Goal: Information Seeking & Learning: Learn about a topic

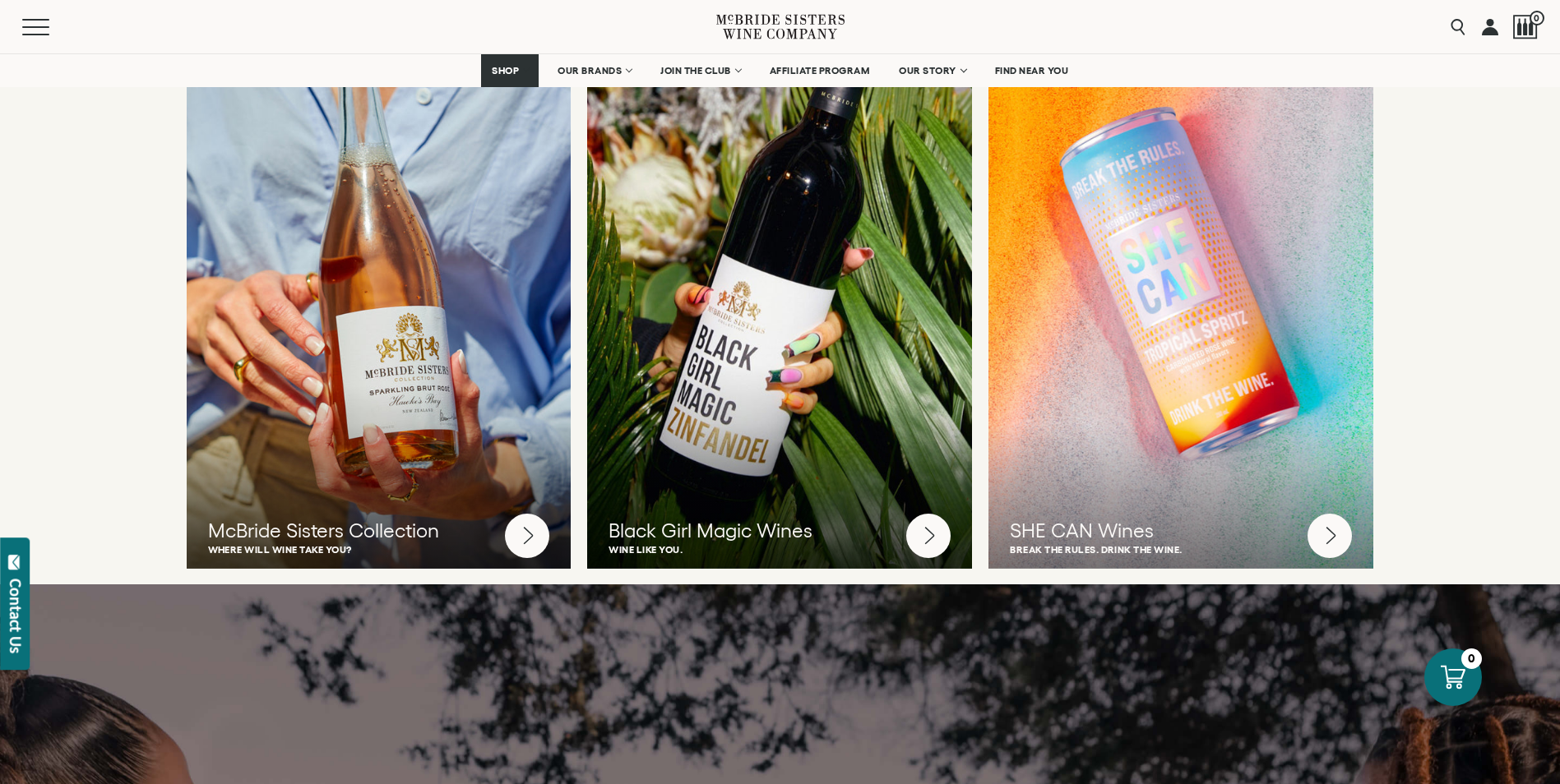
scroll to position [4373, 0]
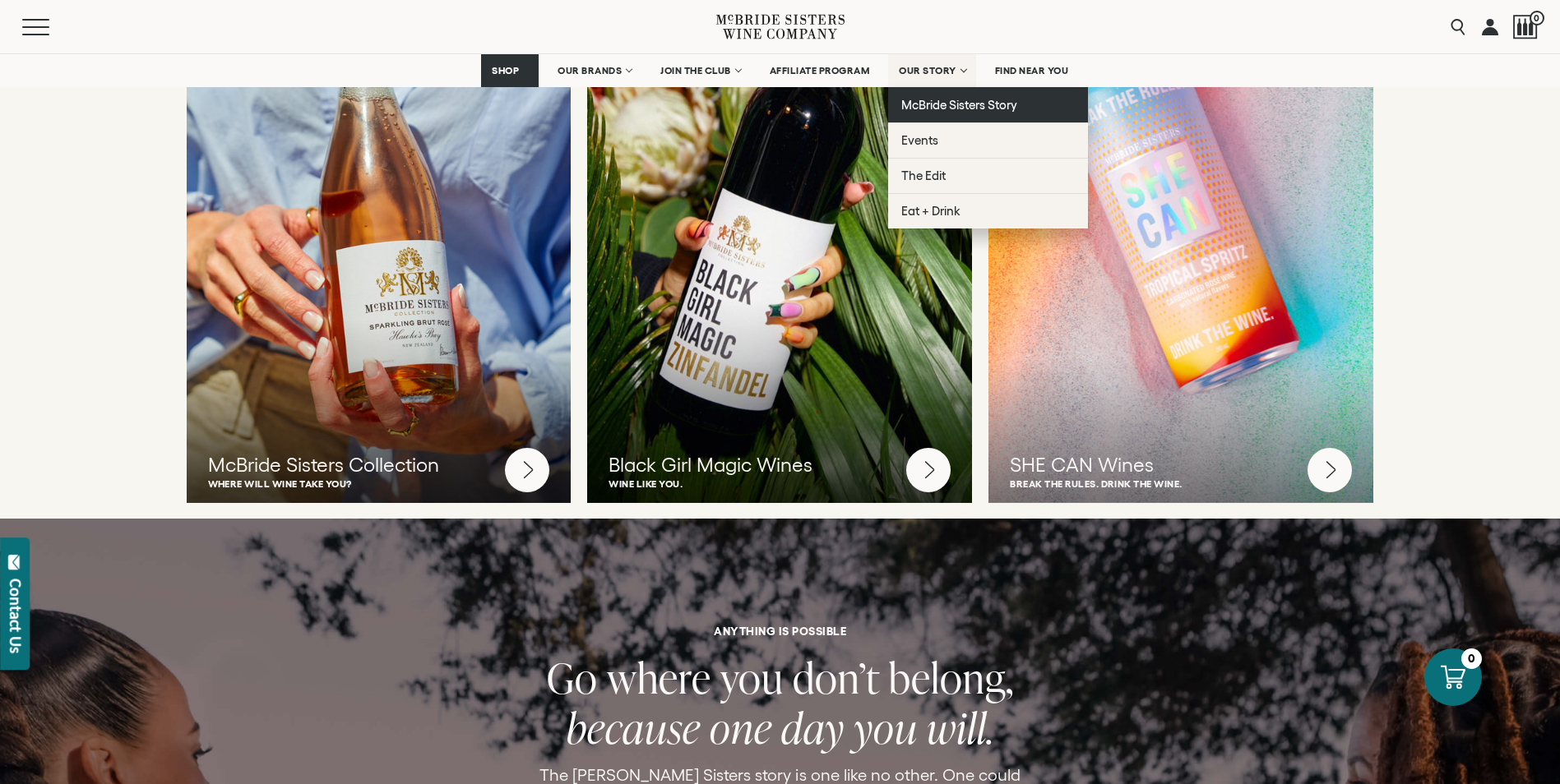
click at [963, 99] on span "McBride Sisters Story" at bounding box center [959, 105] width 116 height 14
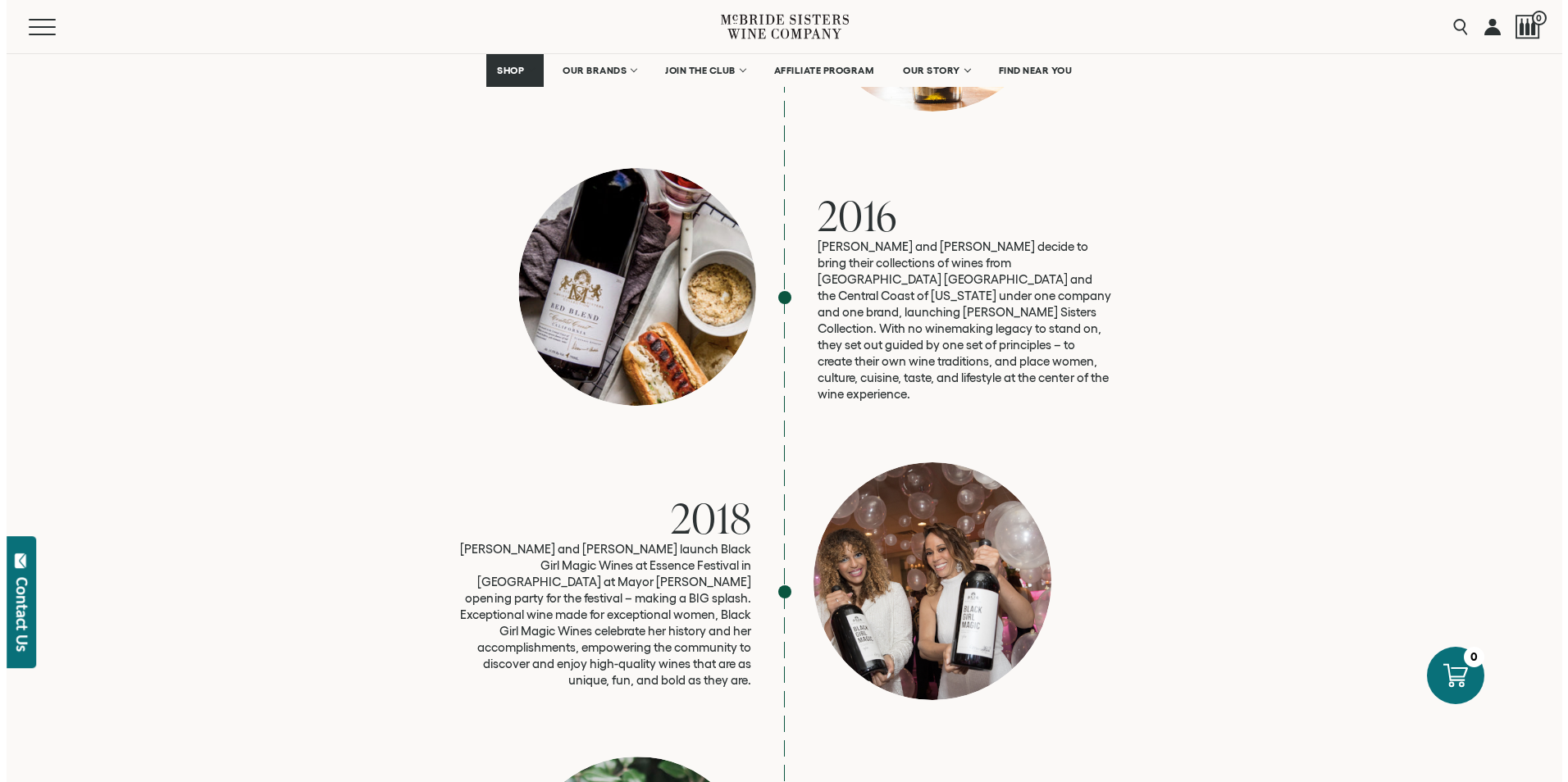
scroll to position [2754, 0]
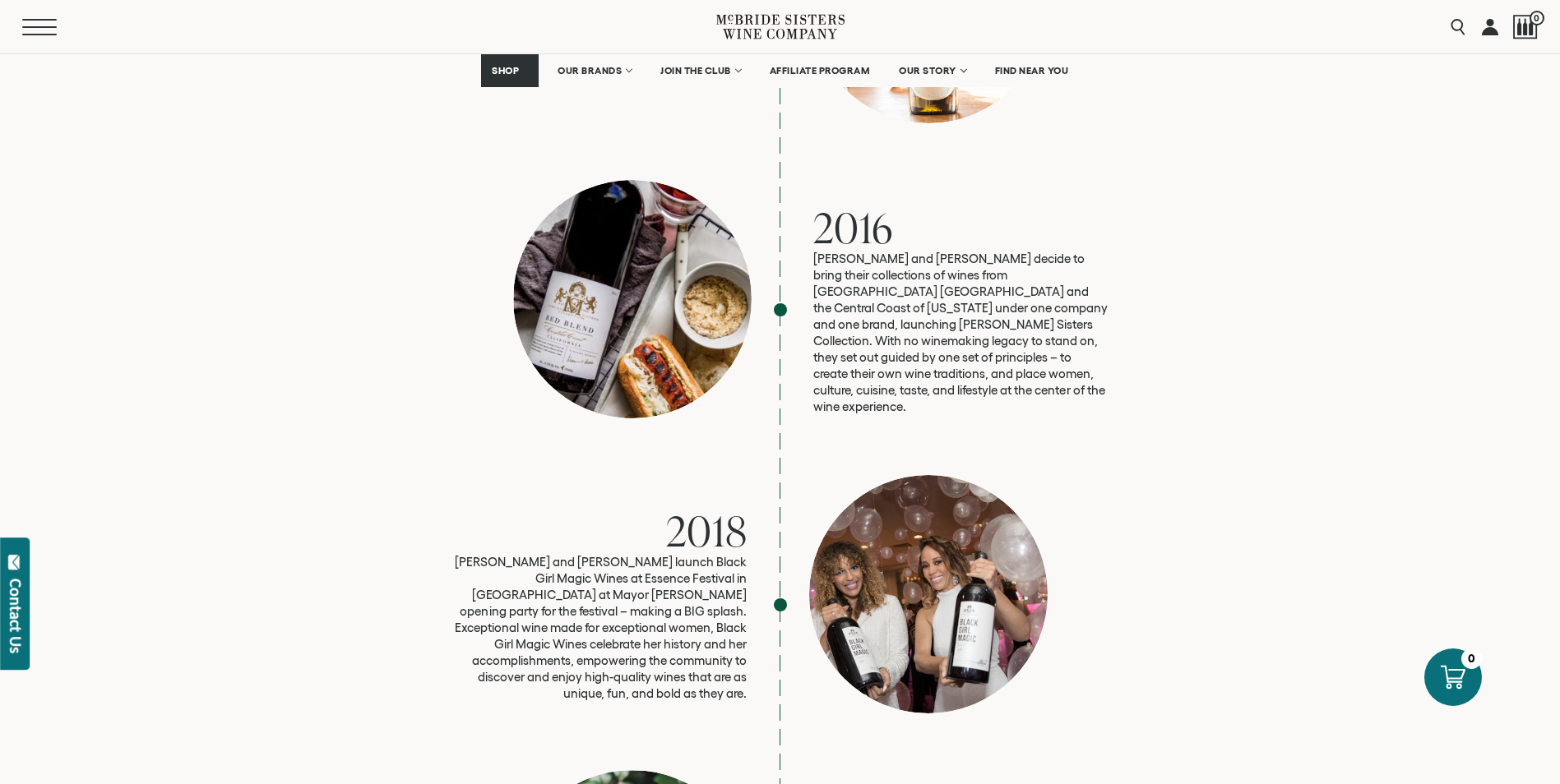
click at [32, 25] on button "Menu" at bounding box center [52, 26] width 59 height 16
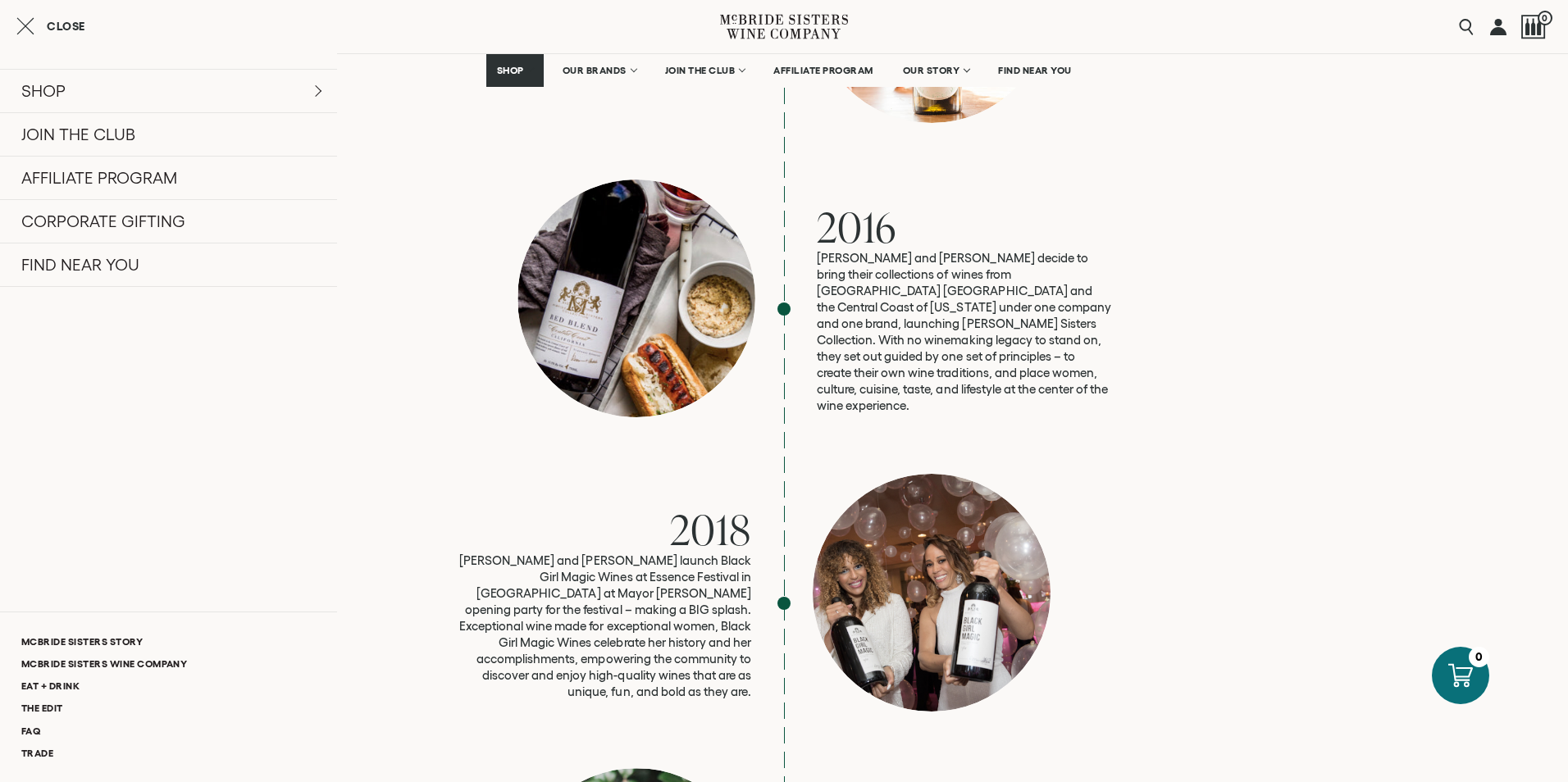
click at [291, 366] on div "SHOP Sets Reds Whites Rosé Sparkling All Wines JOIN THE CLUB AFFILIATE PROGRAM …" at bounding box center [168, 400] width 337 height 728
click at [261, 373] on div "SHOP Sets Reds Whites Rosé Sparkling All Wines JOIN THE CLUB AFFILIATE PROGRAM …" at bounding box center [168, 400] width 337 height 728
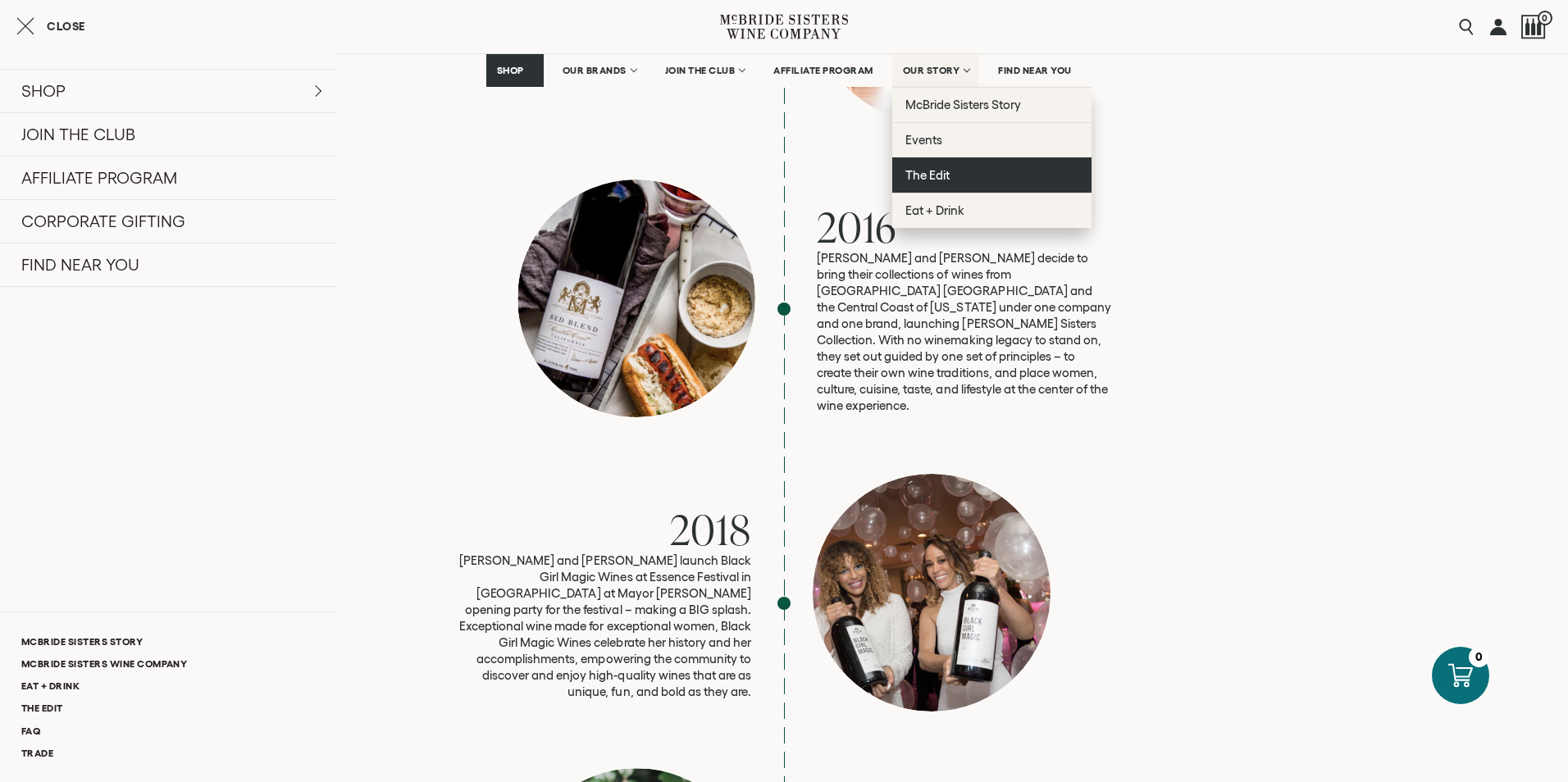
click at [943, 171] on span "The Edit" at bounding box center [928, 175] width 44 height 14
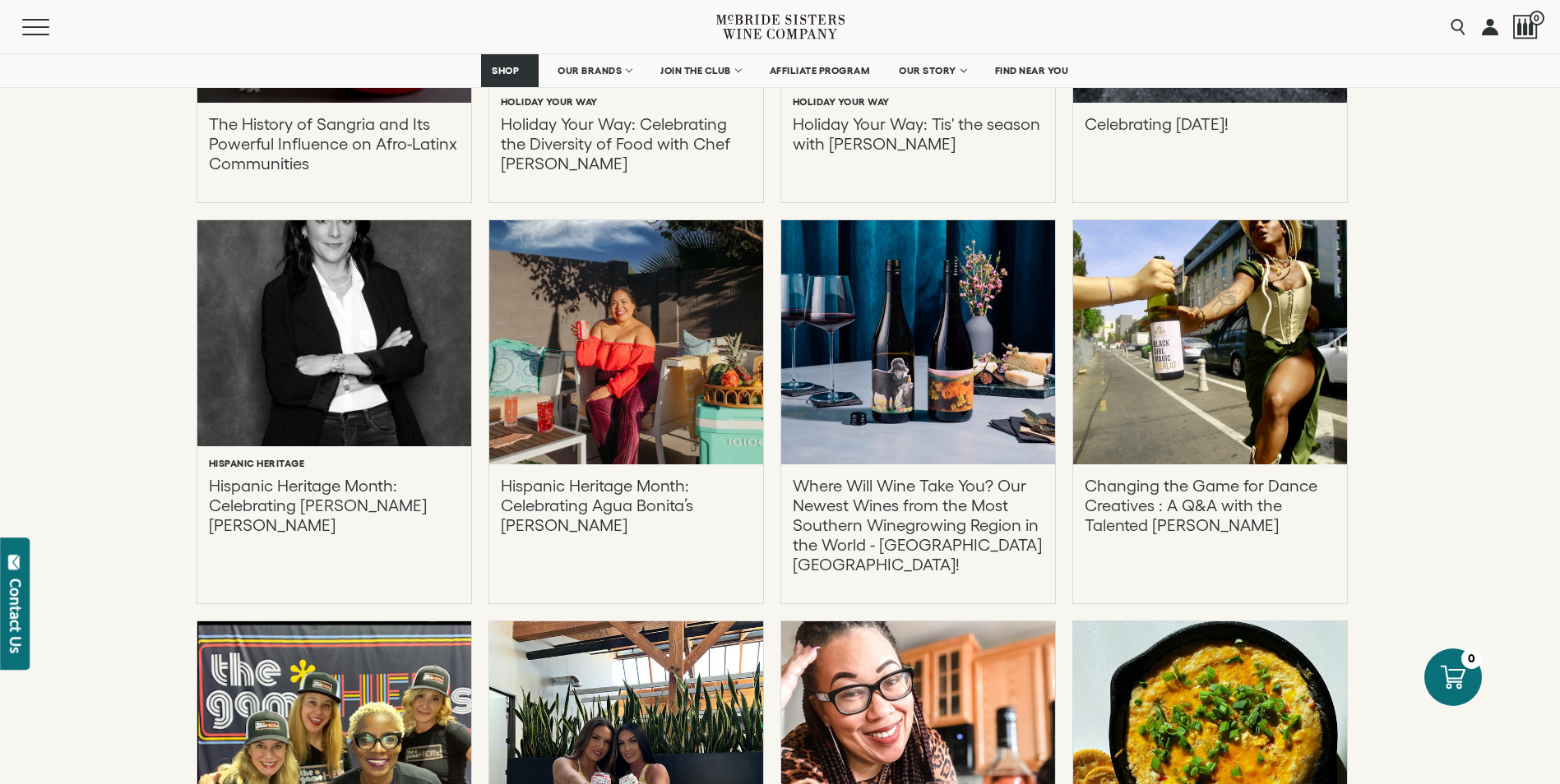
scroll to position [3222, 0]
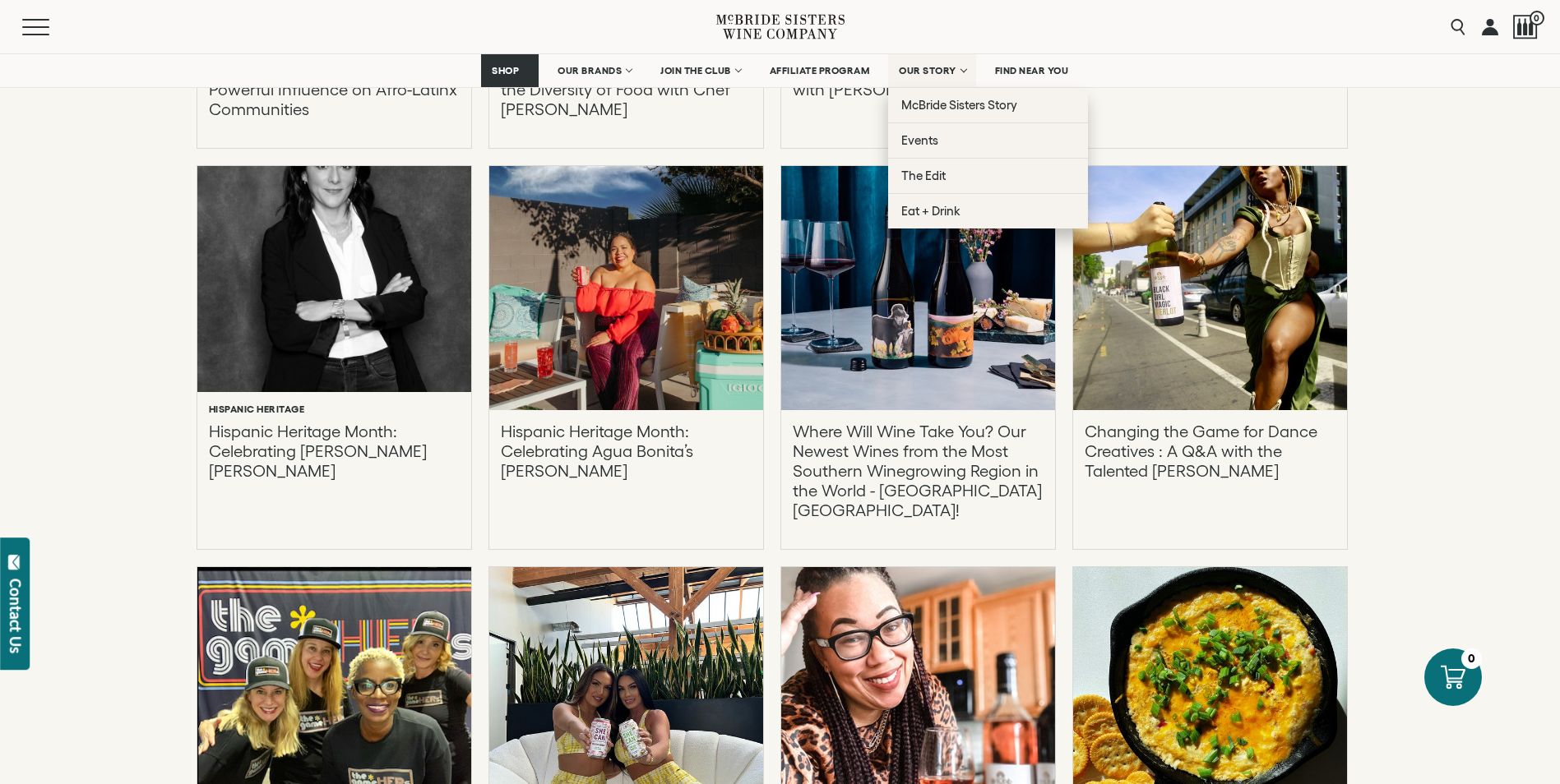
click at [961, 70] on link "OUR STORY" at bounding box center [932, 70] width 88 height 33
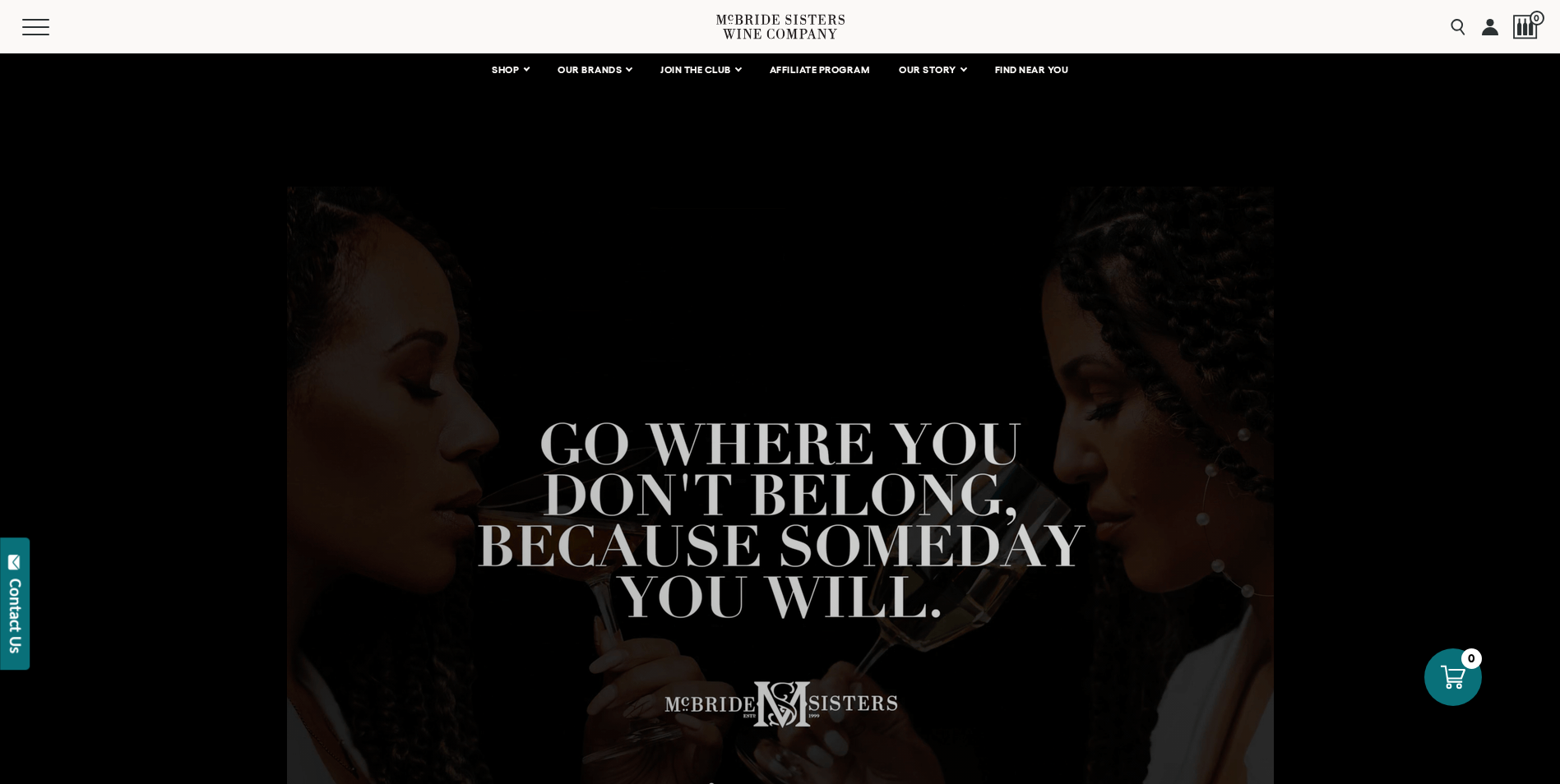
click at [124, 683] on div at bounding box center [780, 472] width 1560 height 789
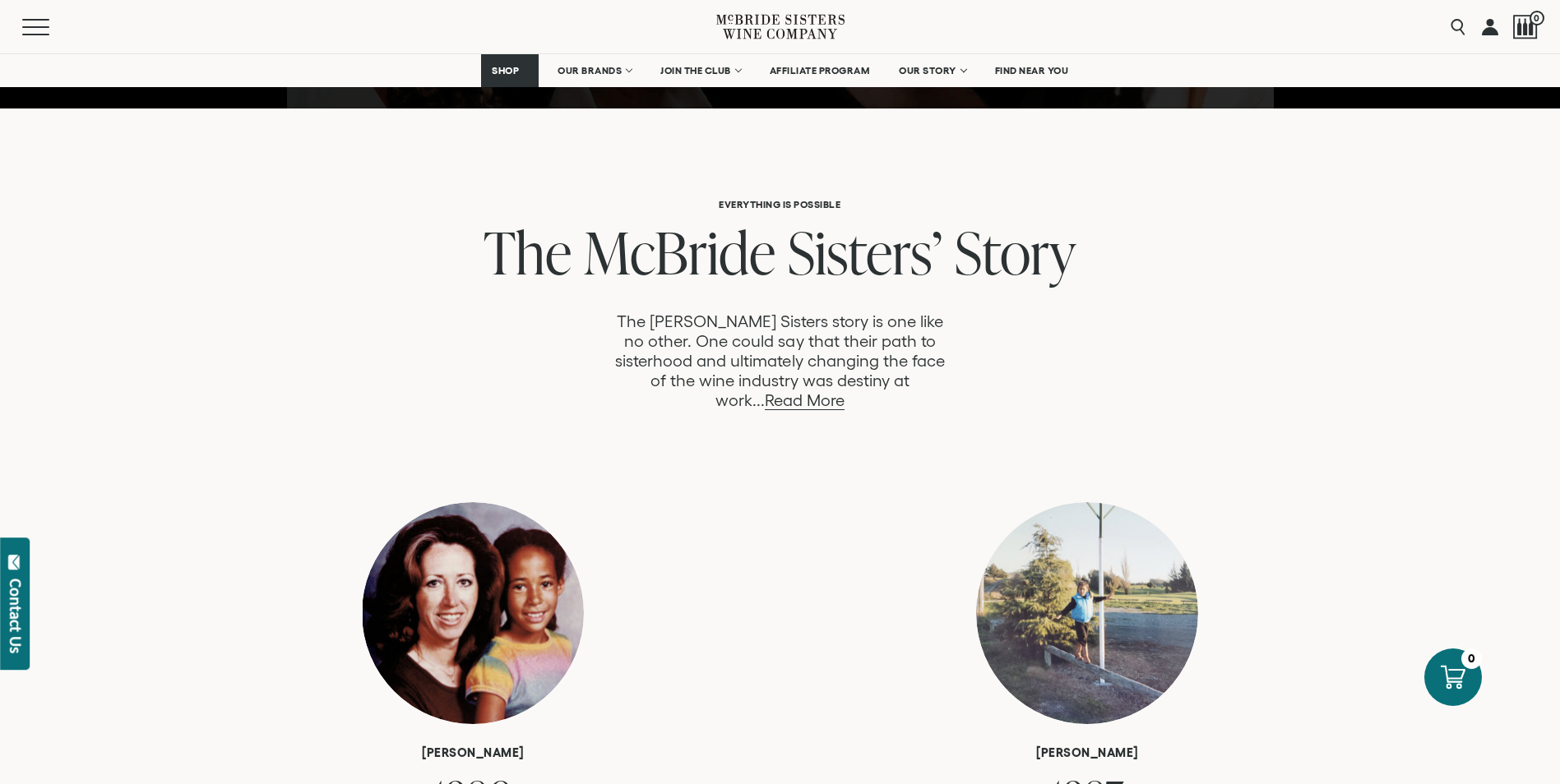
scroll to position [844, 0]
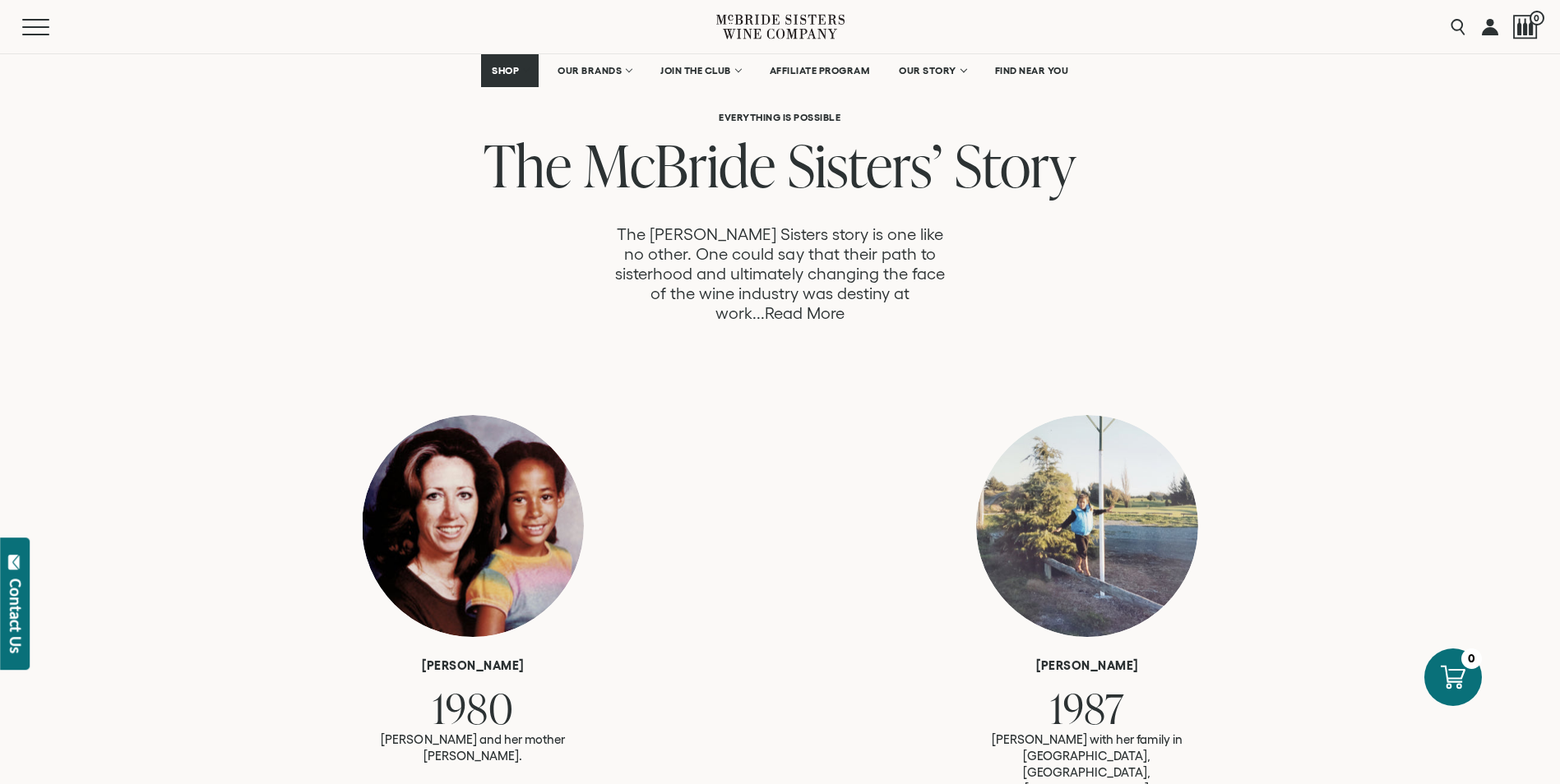
click at [844, 304] on link "Read More" at bounding box center [805, 313] width 80 height 19
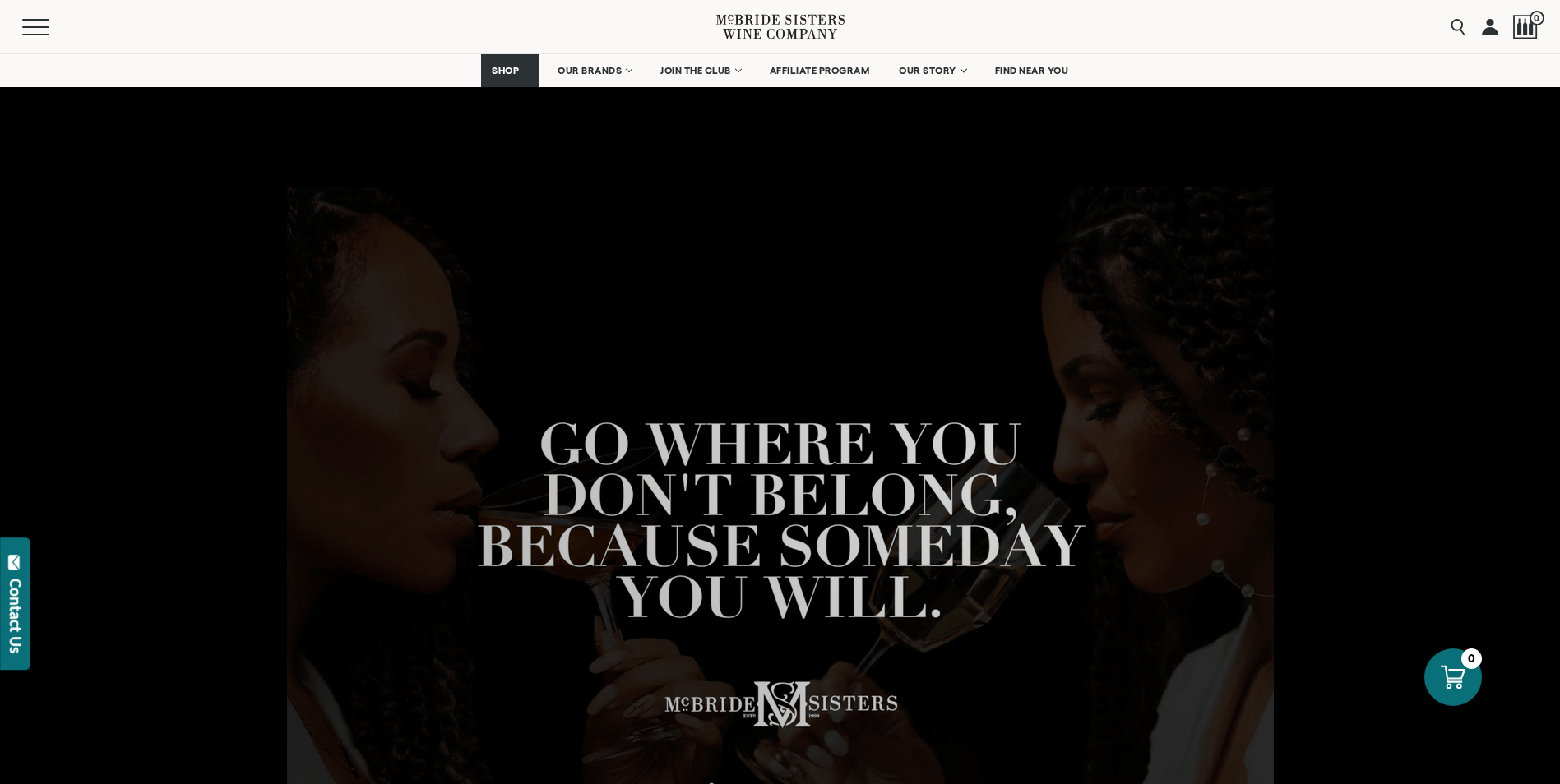
scroll to position [1569, 0]
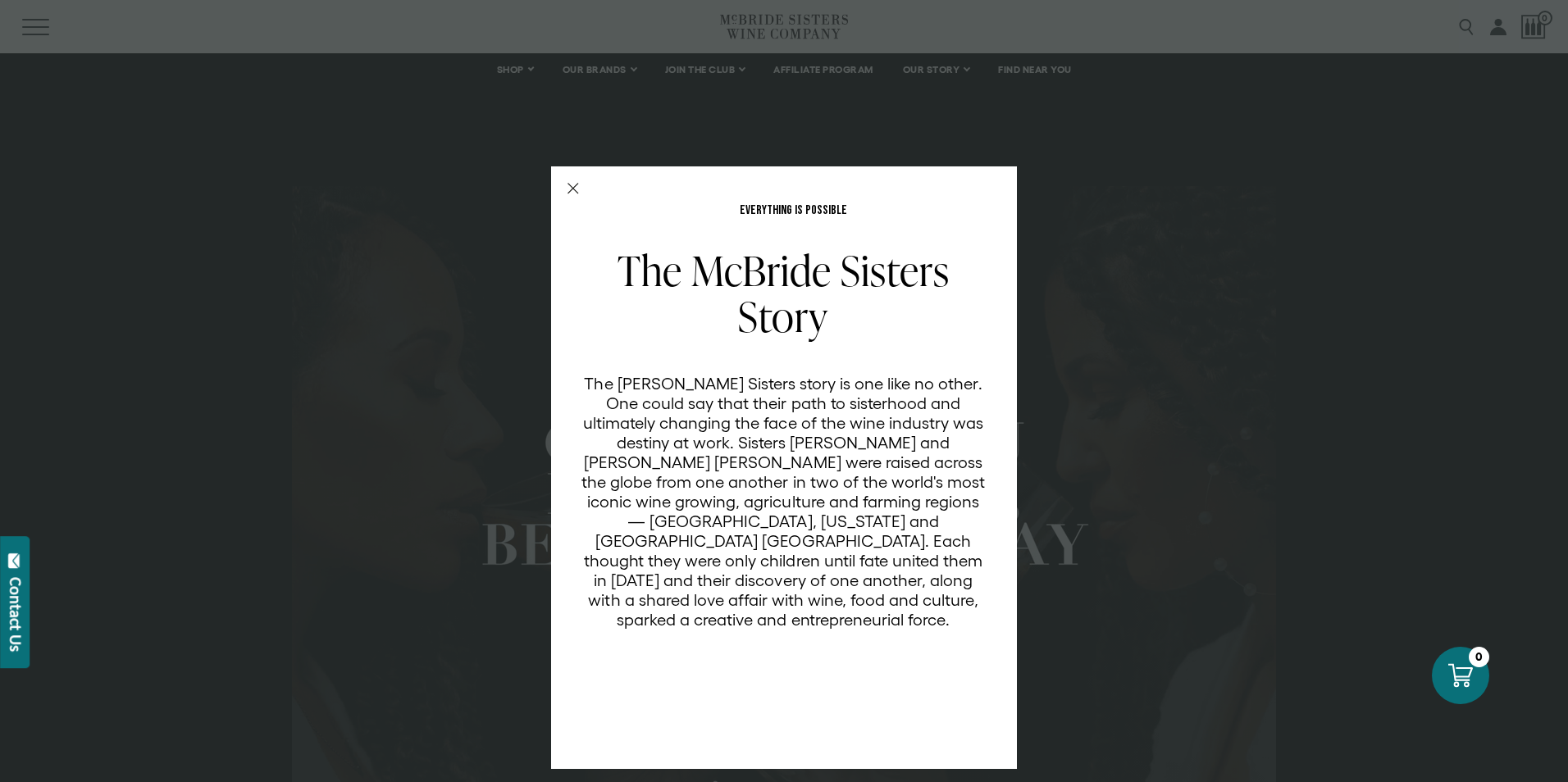
click at [1165, 577] on div "EVERYTHING IS POSSIBLE The McBride Sisters Story The McBride Sisters story is o…" at bounding box center [784, 391] width 1568 height 782
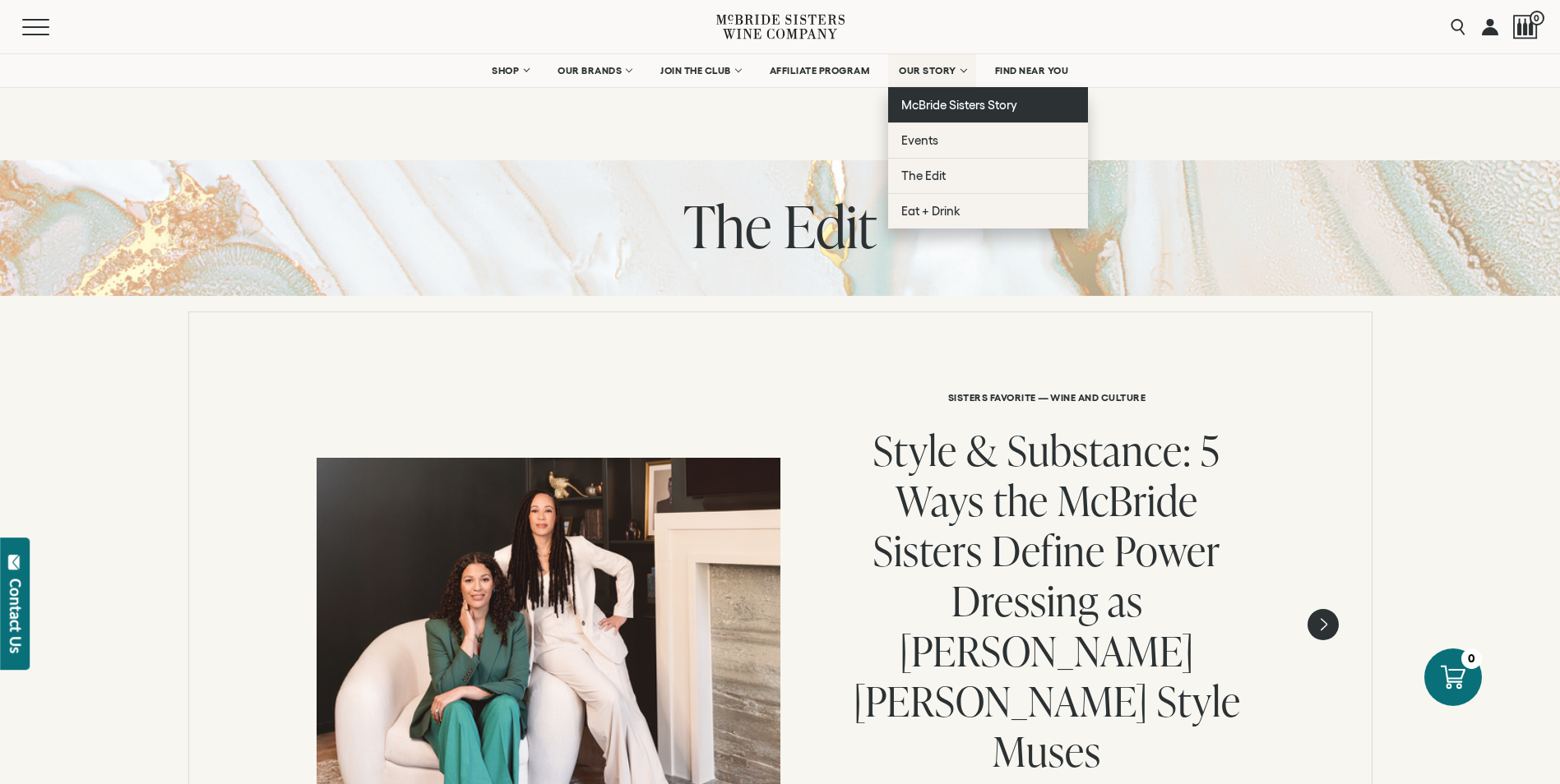
click at [949, 98] on span "McBride Sisters Story" at bounding box center [959, 105] width 116 height 14
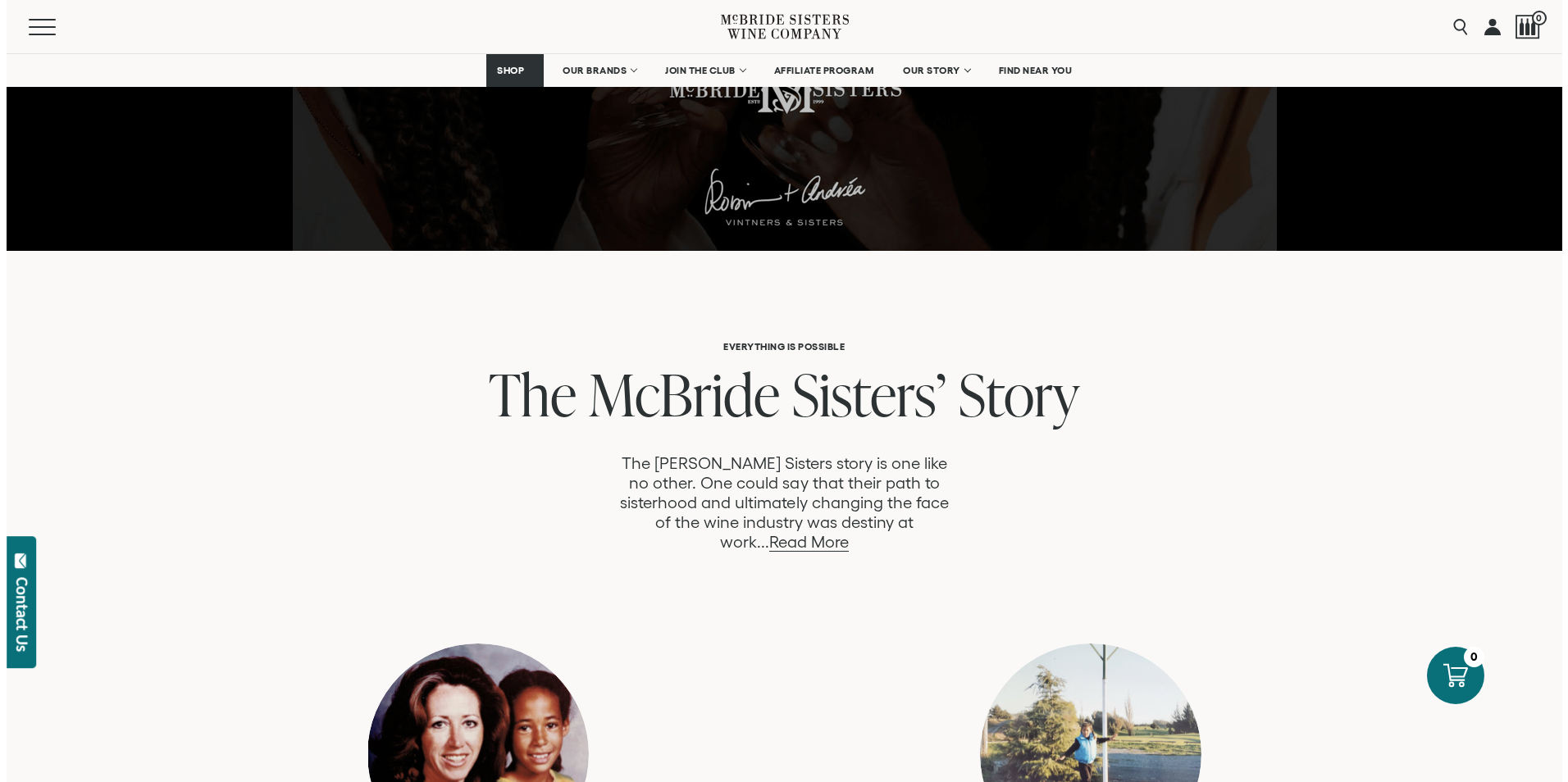
scroll to position [667, 0]
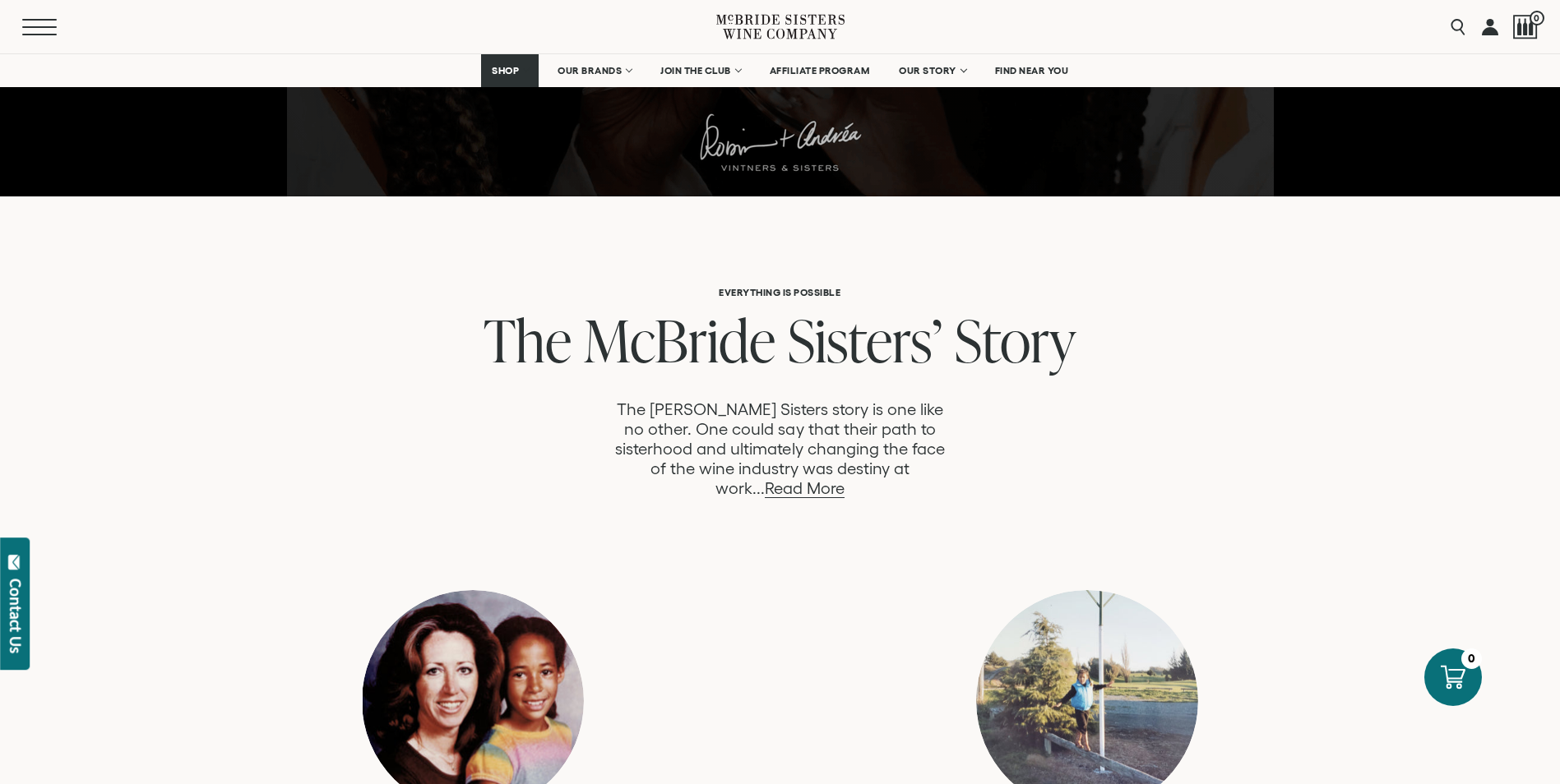
click at [34, 25] on button "Menu" at bounding box center [52, 26] width 59 height 16
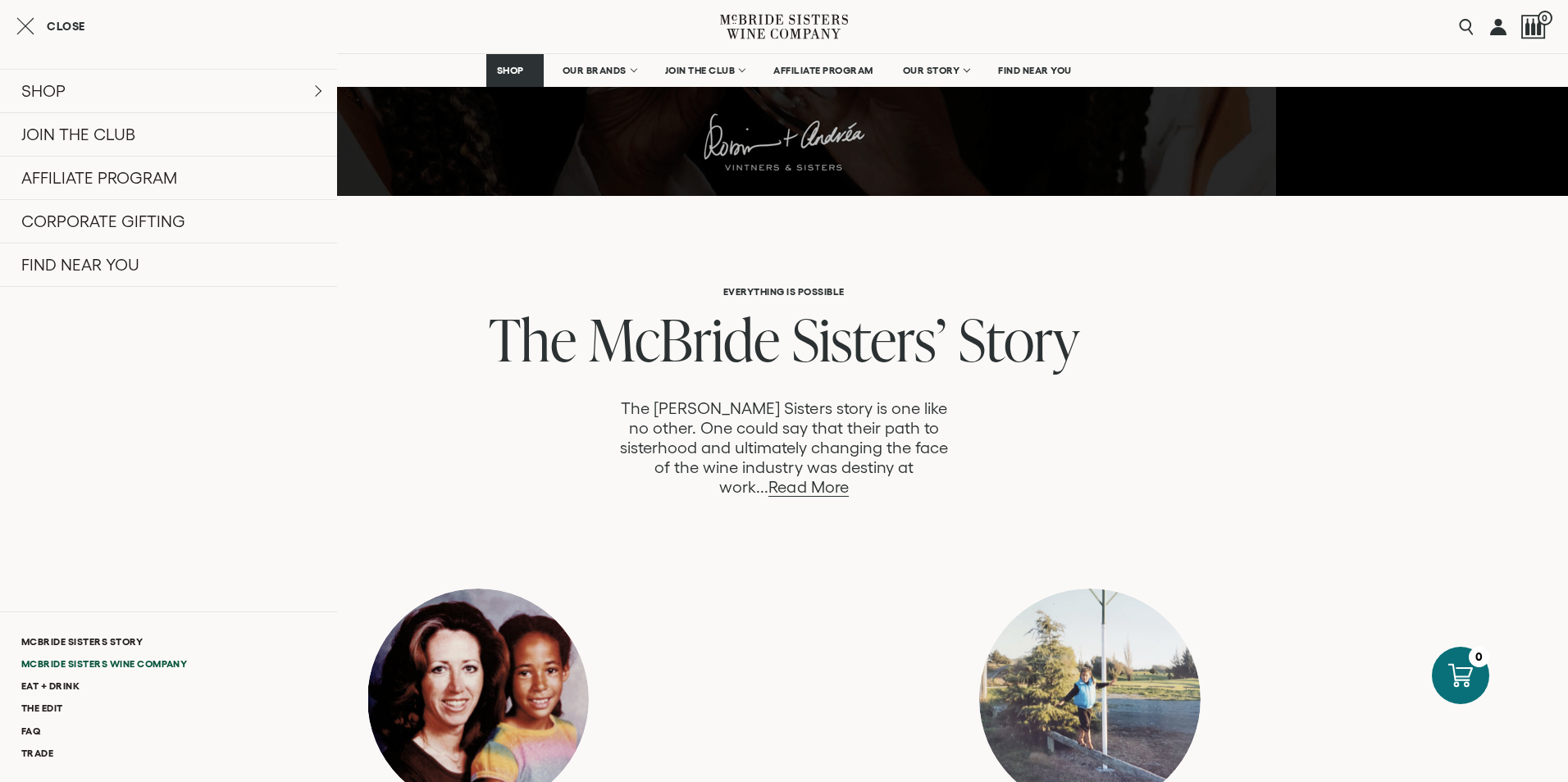
click at [115, 658] on link "McBride Sisters Wine Company" at bounding box center [168, 664] width 337 height 22
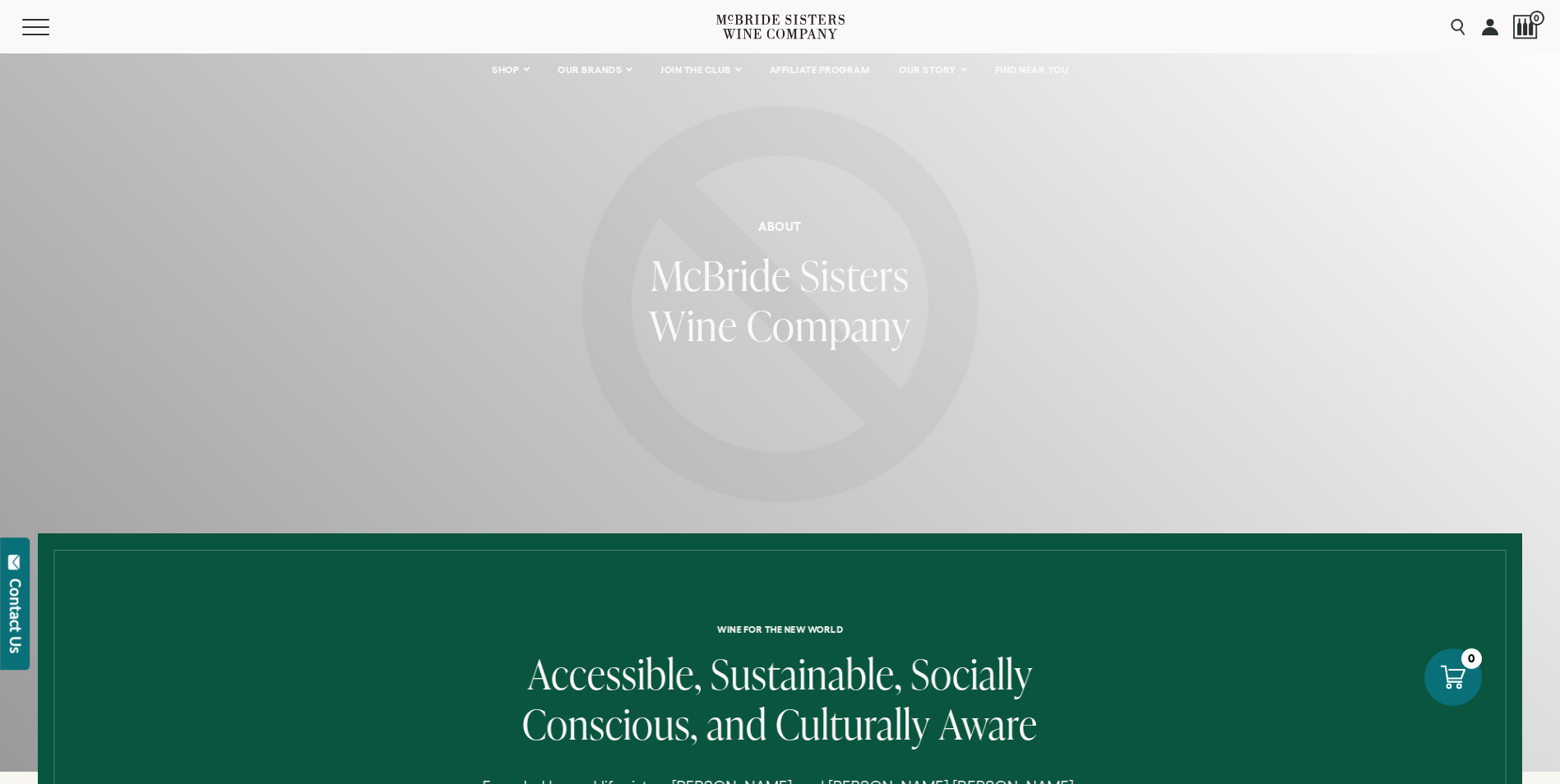
scroll to position [33, 0]
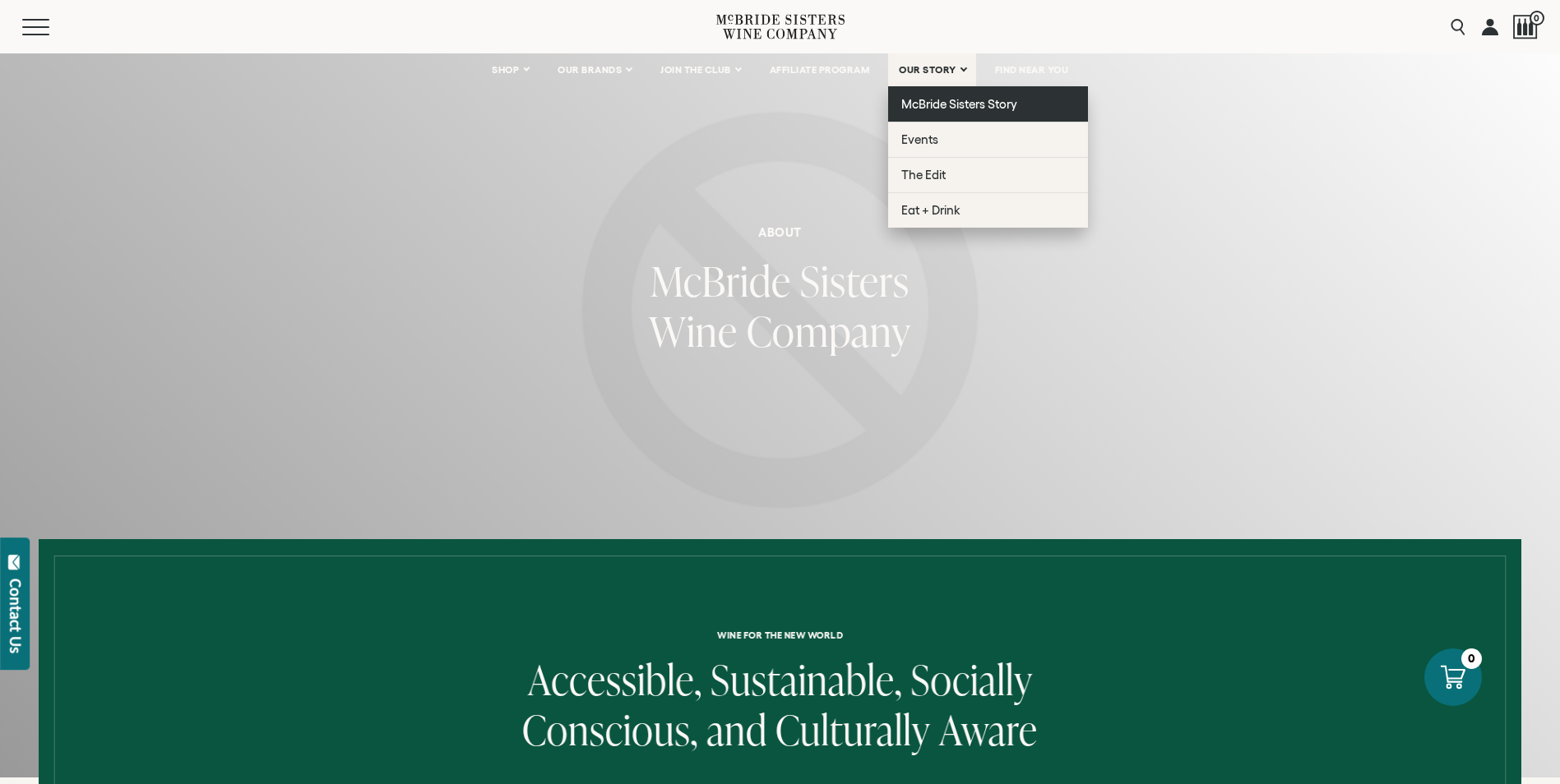
click at [943, 102] on span "McBride Sisters Story" at bounding box center [959, 104] width 116 height 14
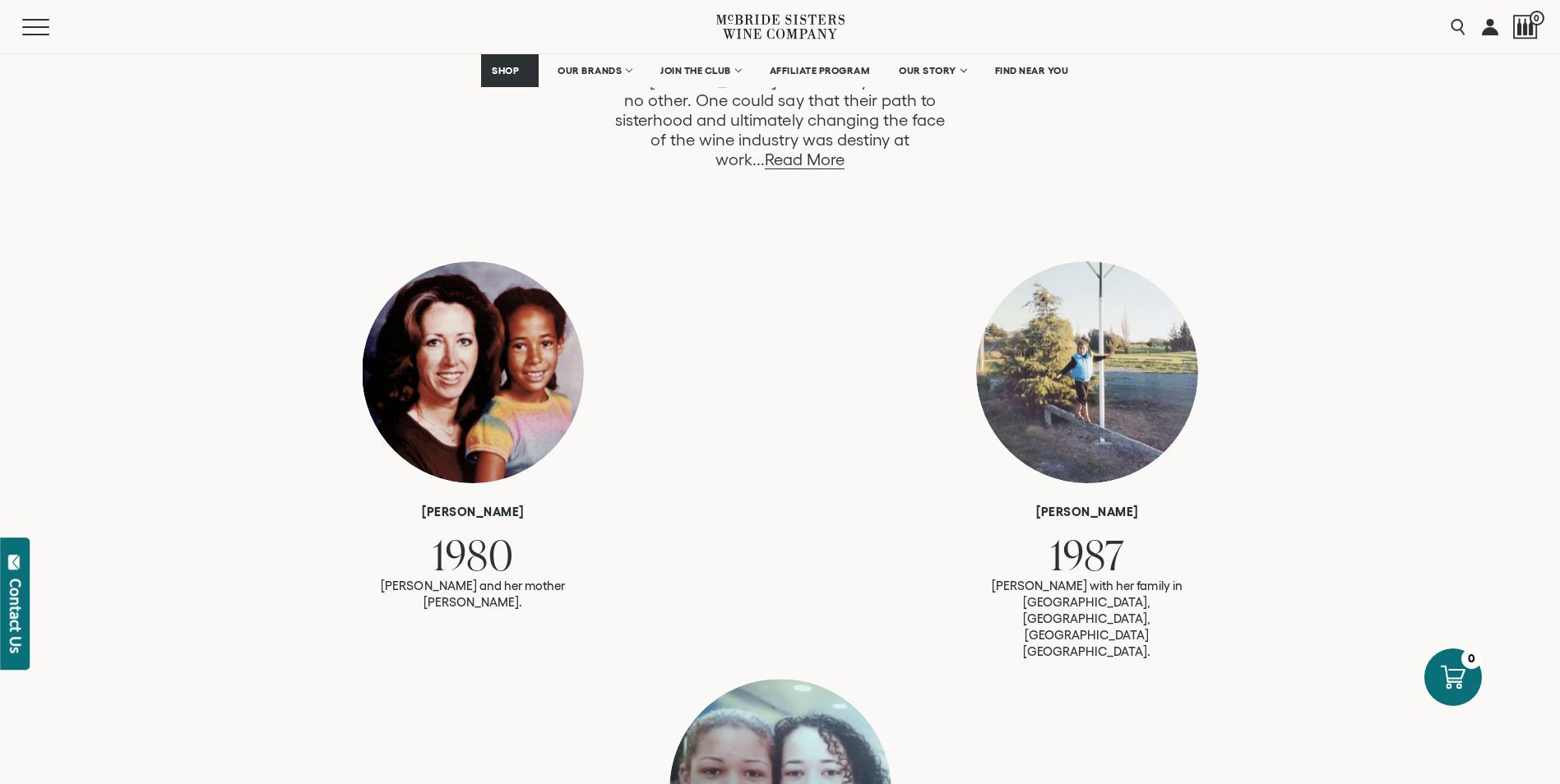
scroll to position [1030, 0]
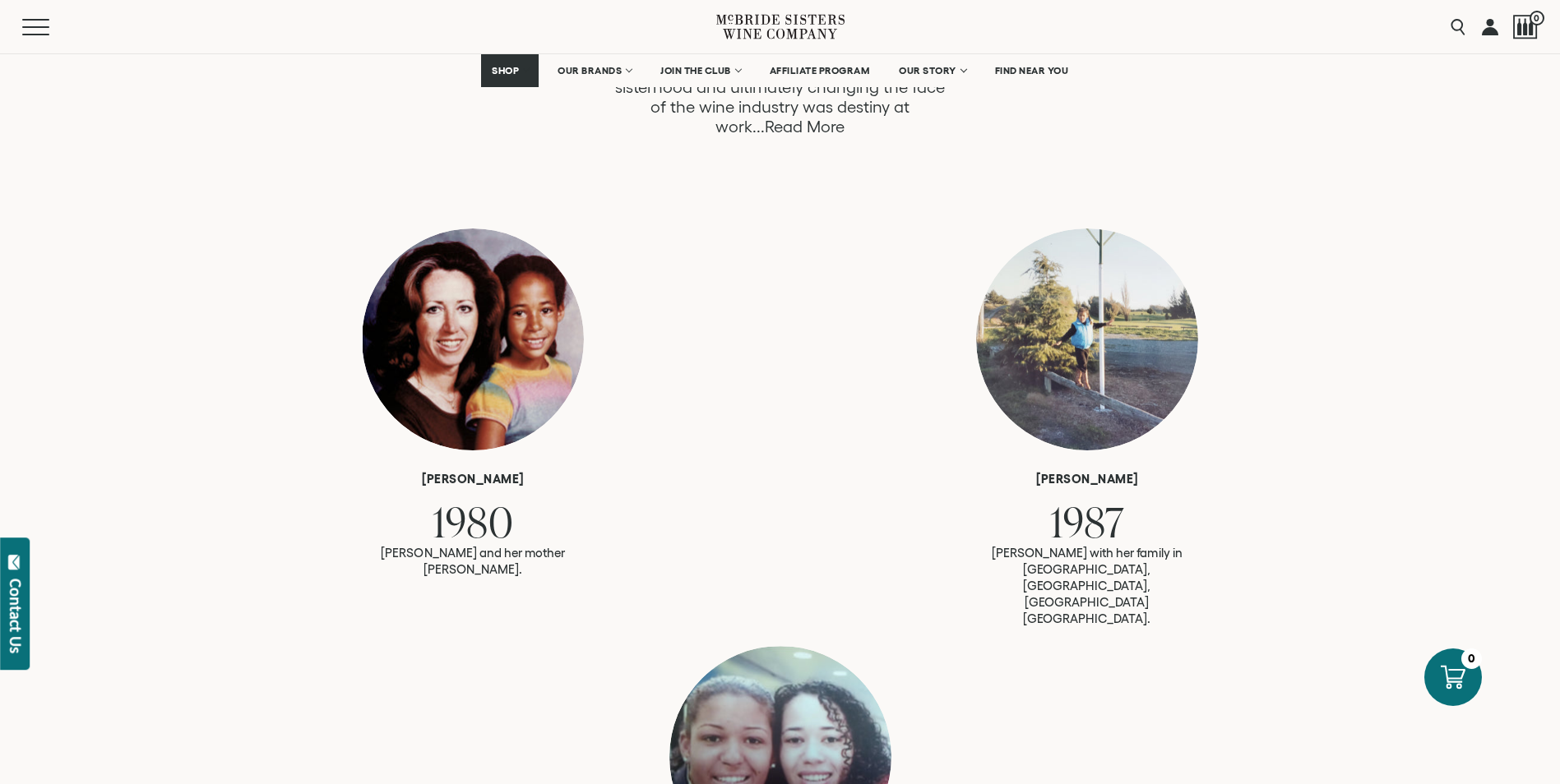
click at [844, 118] on link "Read More" at bounding box center [805, 127] width 80 height 19
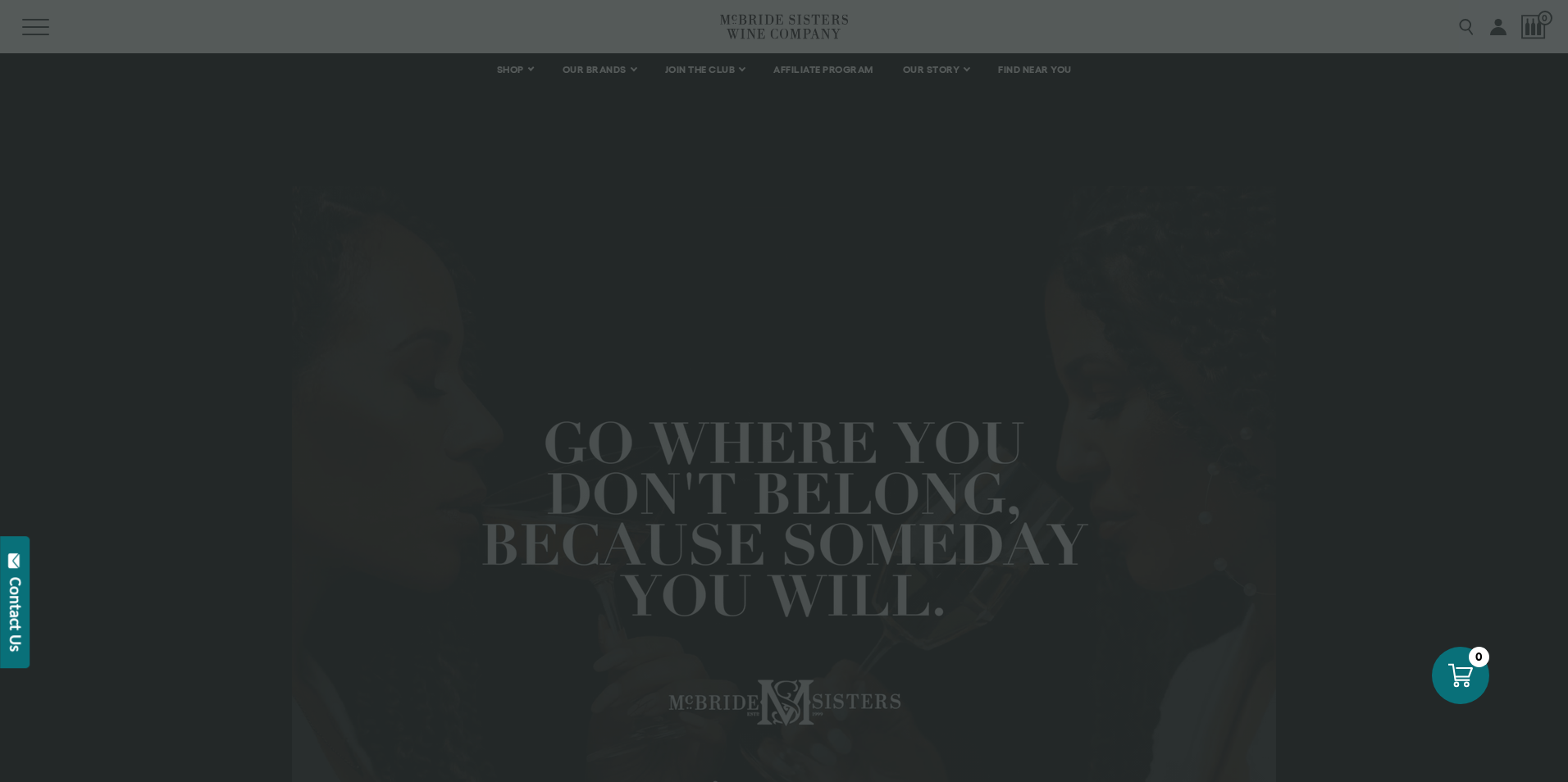
scroll to position [1555, 0]
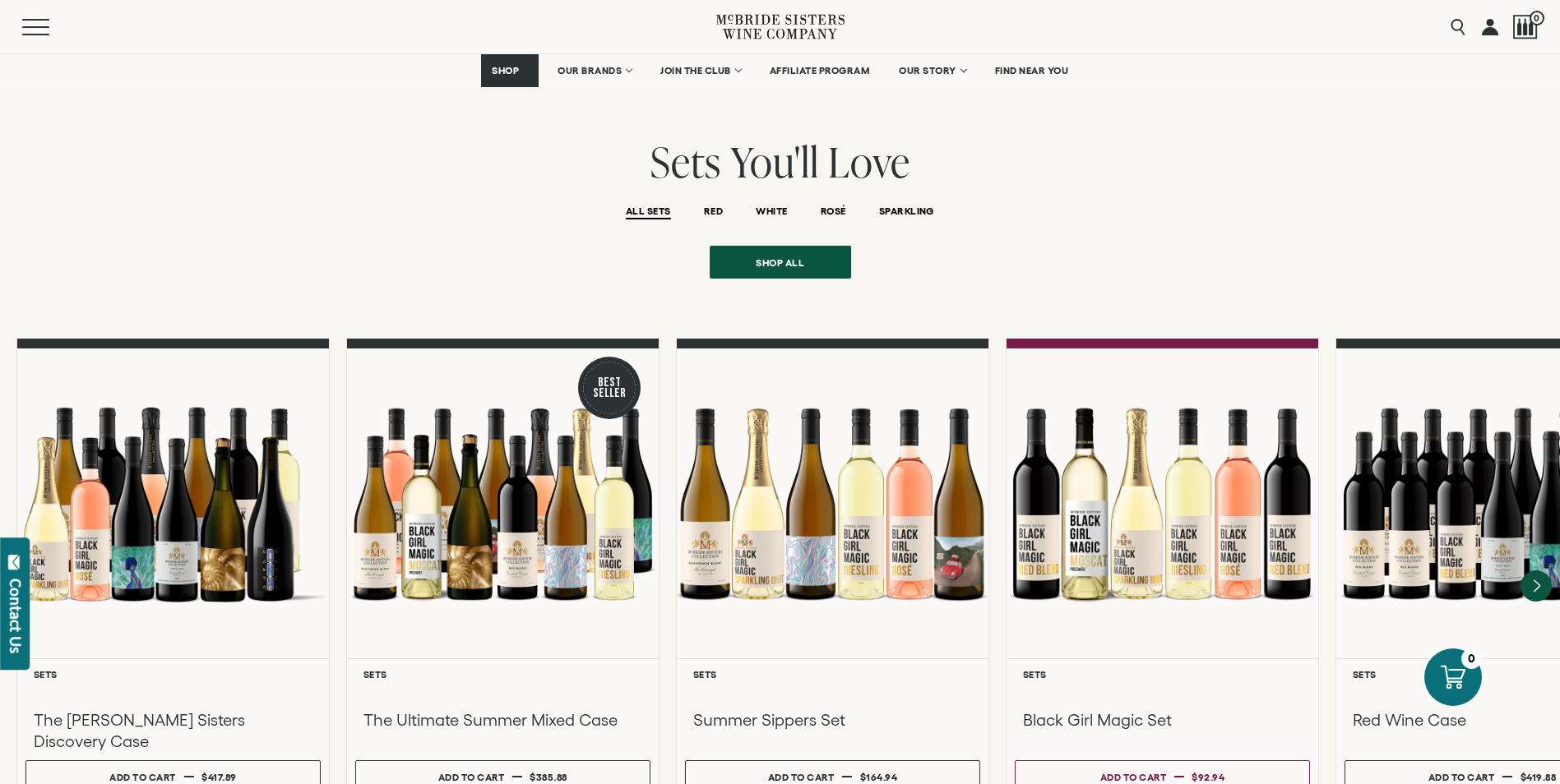
scroll to position [1260, 0]
